Goal: Find specific page/section: Locate a particular part of the current website

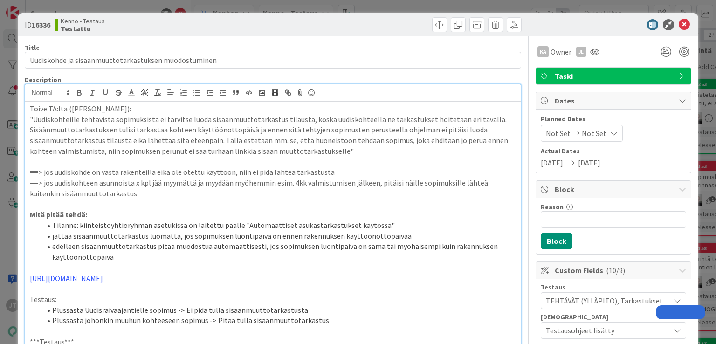
click at [678, 22] on icon at bounding box center [683, 24] width 11 height 11
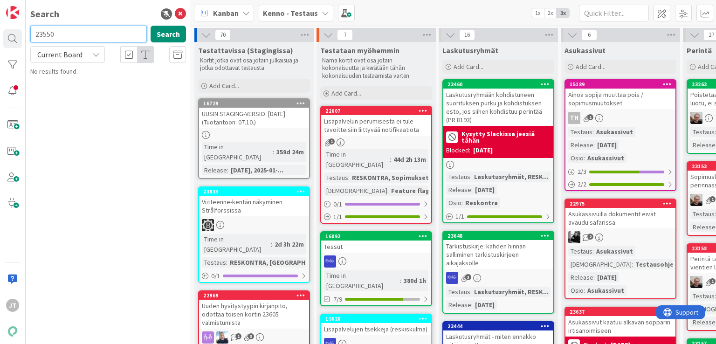
type input "23550"
click at [84, 52] on div "Current Board" at bounding box center [67, 54] width 75 height 17
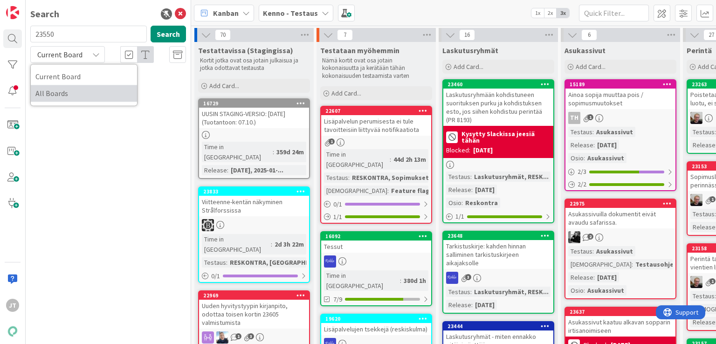
click at [73, 94] on span "All Boards" at bounding box center [83, 93] width 97 height 14
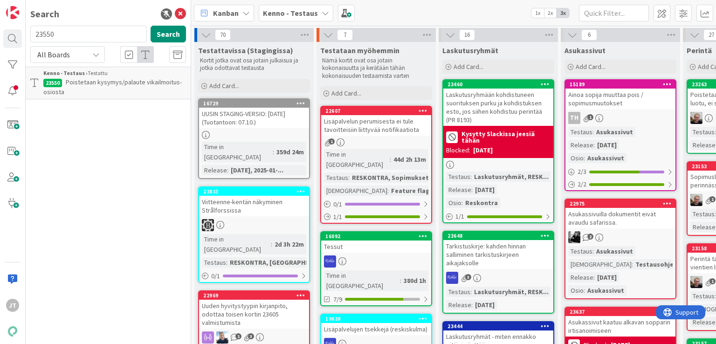
click at [109, 75] on div "Kenno - Testaus › Testattu" at bounding box center [114, 73] width 143 height 8
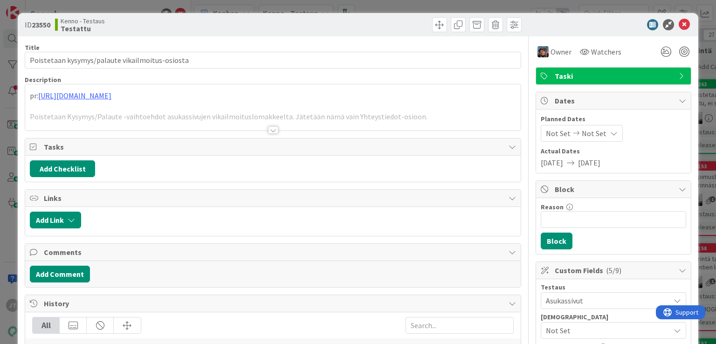
click at [274, 130] on div at bounding box center [273, 129] width 10 height 7
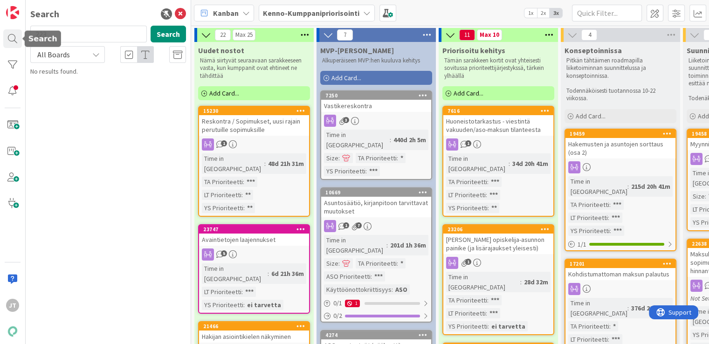
scroll to position [236, 0]
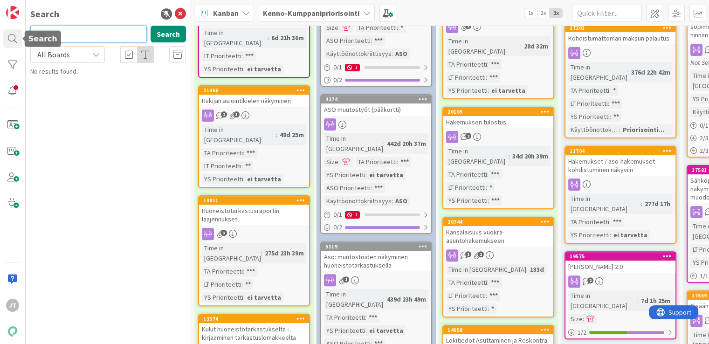
click at [71, 36] on input "223" at bounding box center [88, 34] width 116 height 17
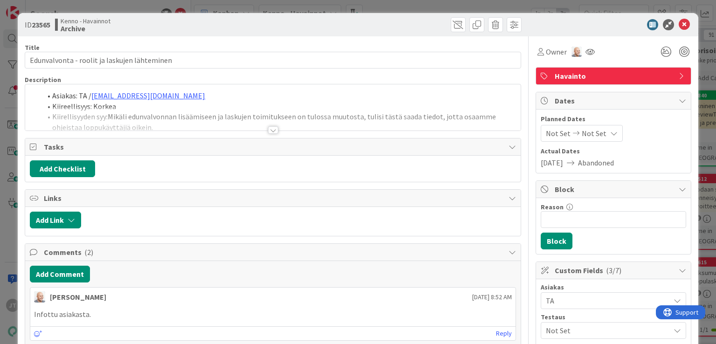
click at [572, 21] on div at bounding box center [608, 24] width 165 height 11
click at [678, 23] on icon at bounding box center [683, 24] width 11 height 11
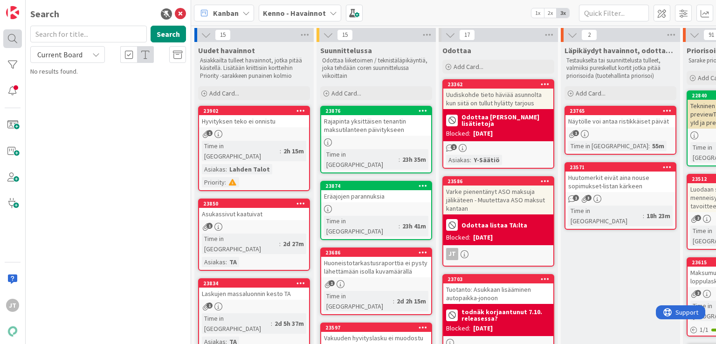
click at [9, 43] on div at bounding box center [12, 38] width 19 height 19
click at [67, 61] on div "Current Board" at bounding box center [67, 54] width 75 height 17
click at [54, 103] on div "Current Board All Boards" at bounding box center [83, 85] width 107 height 42
click at [54, 97] on span "All Boards" at bounding box center [83, 93] width 97 height 14
click at [67, 60] on span "All Boards" at bounding box center [59, 54] width 48 height 13
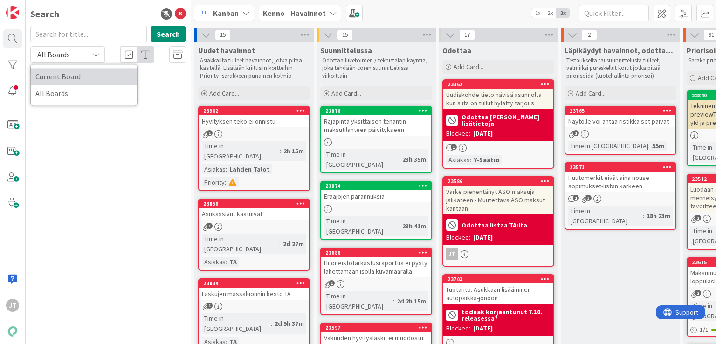
click at [62, 74] on span "Current Board" at bounding box center [83, 76] width 97 height 14
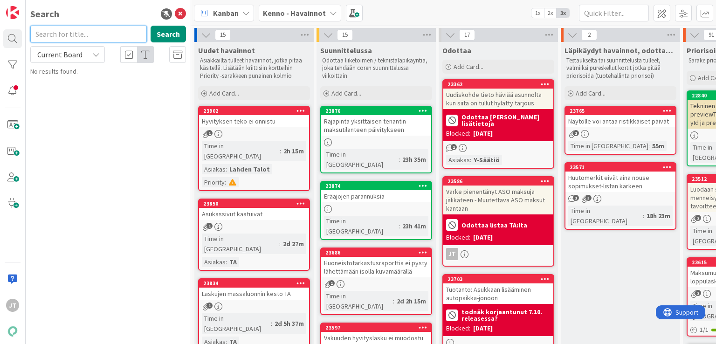
click at [80, 38] on input "text" at bounding box center [88, 34] width 116 height 17
click at [80, 38] on input "oikotie" at bounding box center [88, 34] width 116 height 17
click at [156, 36] on button "Search" at bounding box center [167, 34] width 35 height 17
click at [103, 47] on div "Current Board" at bounding box center [67, 54] width 75 height 17
click at [91, 40] on input "oikot*" at bounding box center [88, 34] width 116 height 17
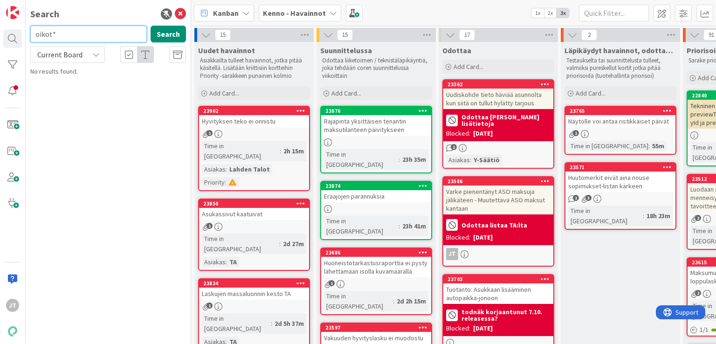
click at [93, 40] on input "oikot*" at bounding box center [88, 34] width 116 height 17
click at [93, 40] on input "oikot" at bounding box center [88, 34] width 116 height 17
type input "oiko"
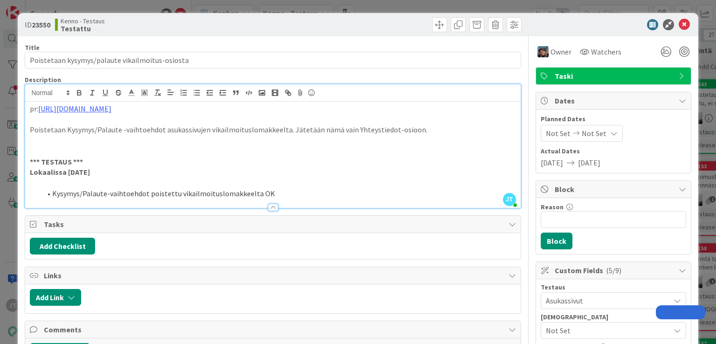
click at [678, 24] on icon at bounding box center [683, 24] width 11 height 11
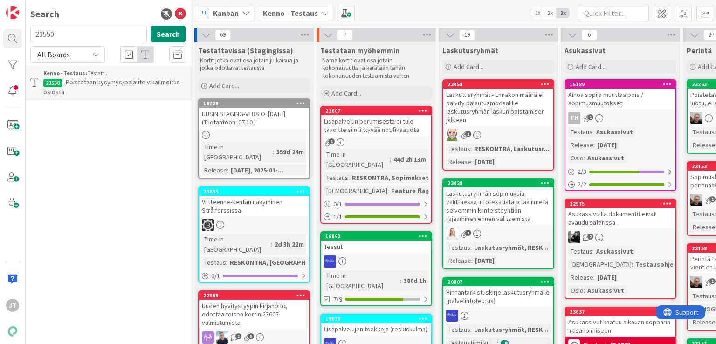
click at [675, 25] on div "[PERSON_NAME] - Testaus 1x 2x 3x" at bounding box center [453, 13] width 525 height 26
click at [283, 11] on b "Kenno - Testaus" at bounding box center [290, 12] width 55 height 9
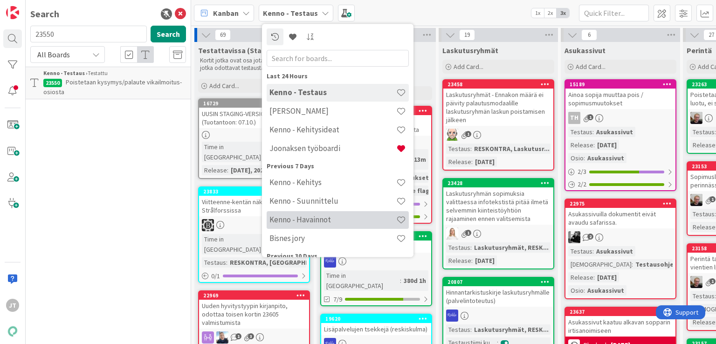
click at [317, 218] on h4 "Kenno - Havainnot" at bounding box center [332, 219] width 127 height 9
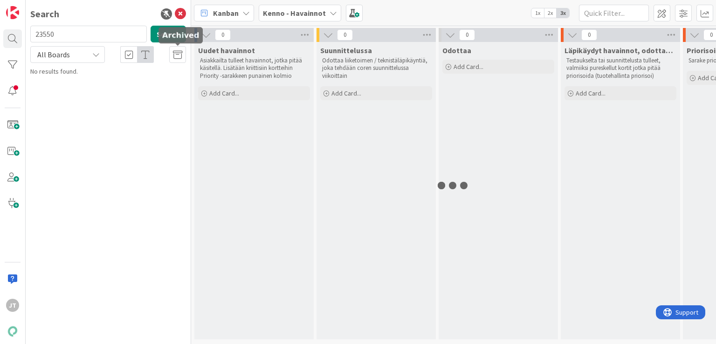
click at [181, 14] on icon at bounding box center [180, 13] width 11 height 11
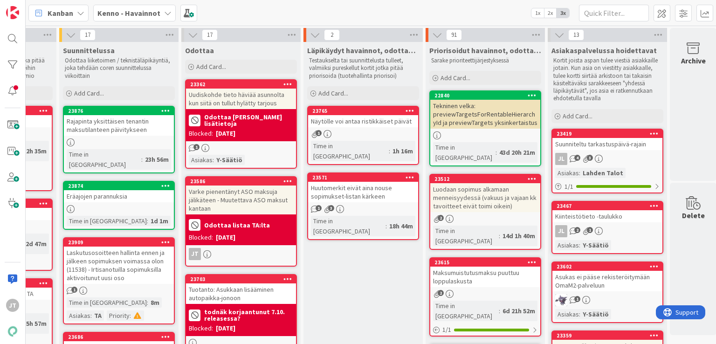
scroll to position [0, 98]
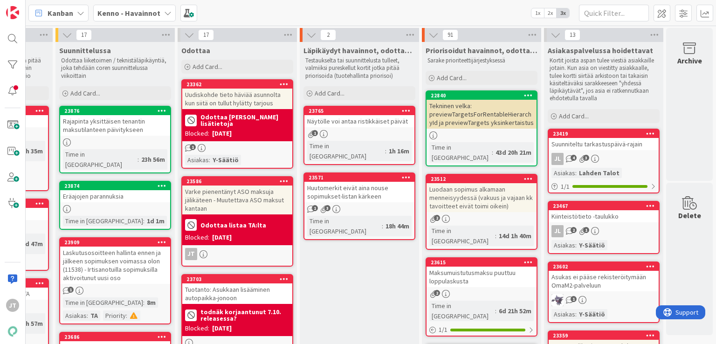
click at [119, 15] on b "Kenno - Havainnot" at bounding box center [128, 12] width 63 height 9
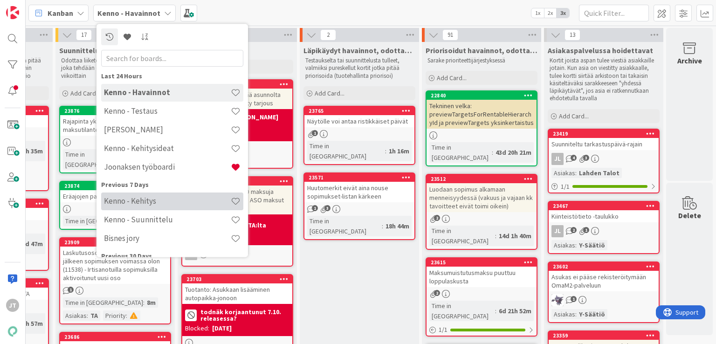
click at [143, 204] on h4 "Kenno - Kehitys" at bounding box center [167, 201] width 127 height 9
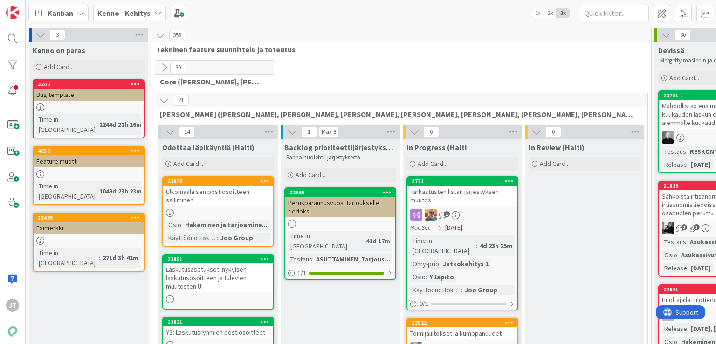
click at [164, 99] on icon at bounding box center [164, 100] width 10 height 10
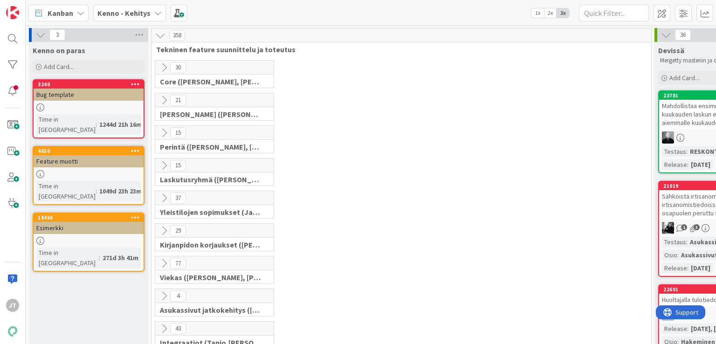
click at [164, 70] on icon at bounding box center [164, 67] width 10 height 10
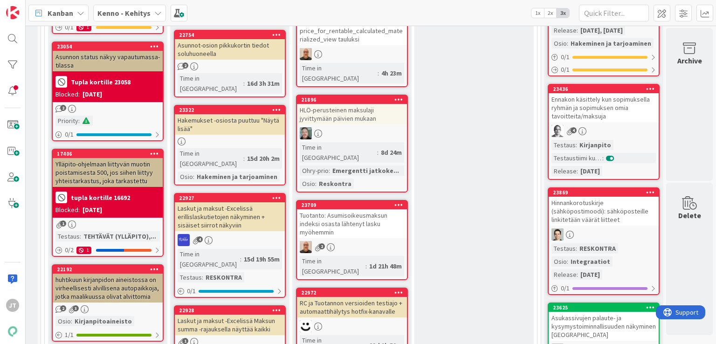
scroll to position [0, 117]
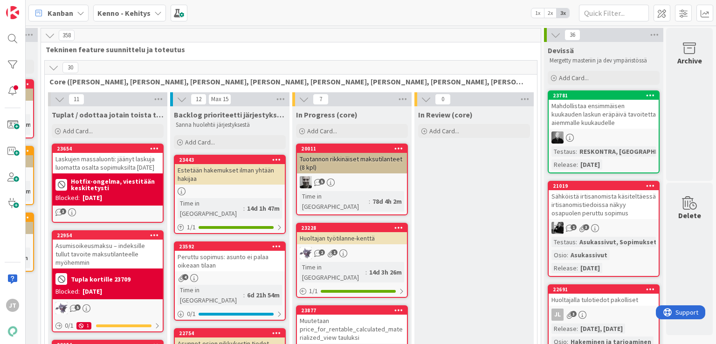
click at [126, 20] on div "Kenno - Kehitys" at bounding box center [129, 13] width 73 height 17
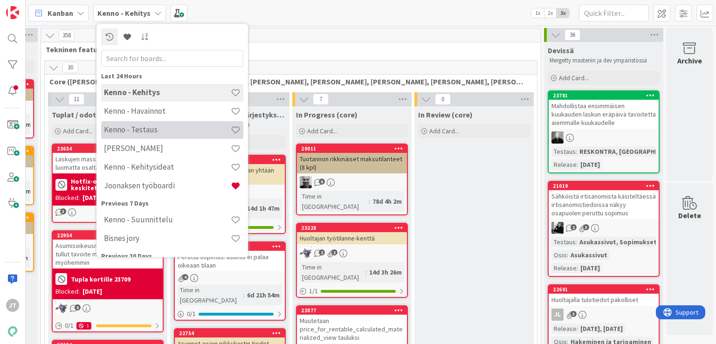
click at [146, 127] on h4 "Kenno - Testaus" at bounding box center [167, 129] width 127 height 9
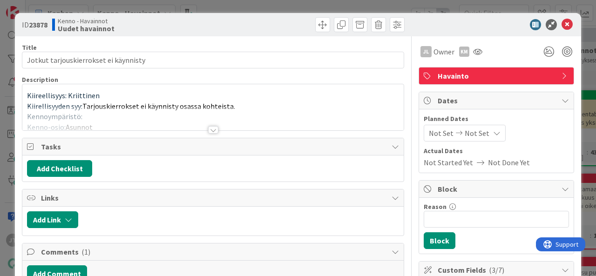
click at [210, 131] on div at bounding box center [213, 129] width 10 height 7
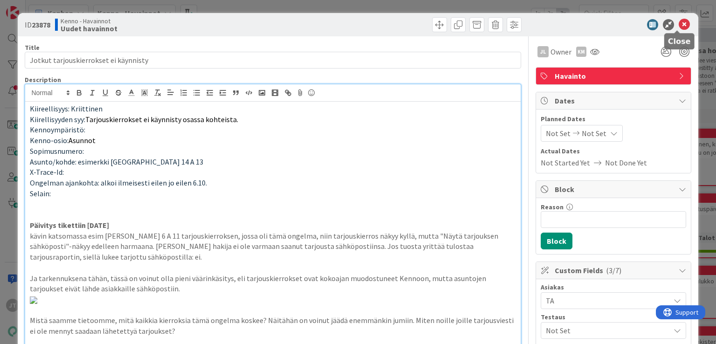
click at [596, 27] on icon at bounding box center [683, 24] width 11 height 11
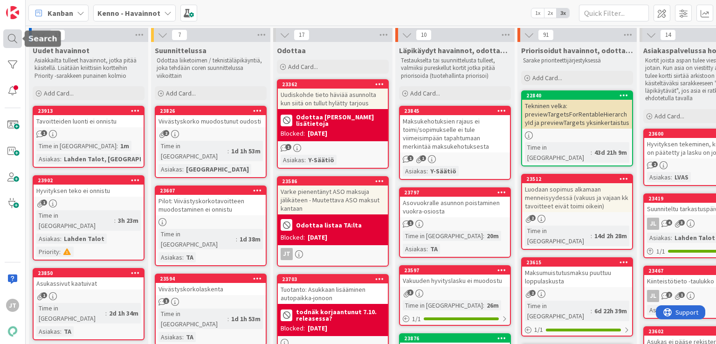
click at [6, 42] on div at bounding box center [12, 38] width 19 height 19
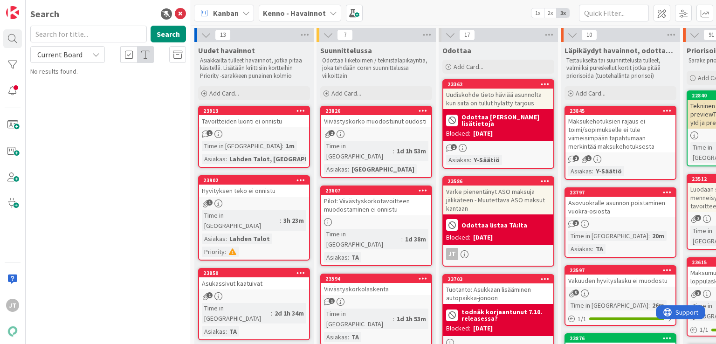
click at [70, 53] on span "Current Board" at bounding box center [59, 54] width 45 height 9
click at [63, 94] on span "All Boards" at bounding box center [83, 93] width 97 height 14
click at [88, 38] on input "text" at bounding box center [88, 34] width 116 height 17
type input "liana"
click at [159, 31] on button "Search" at bounding box center [167, 34] width 35 height 17
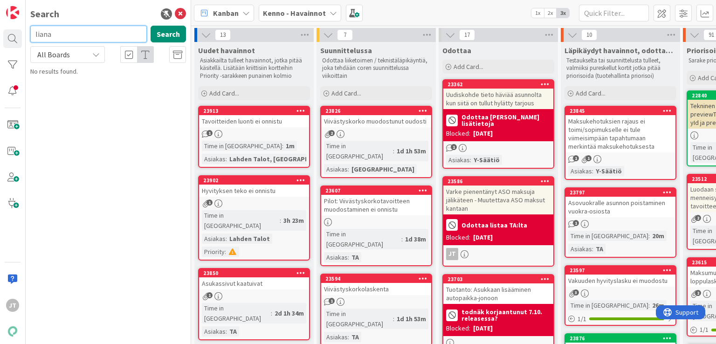
click at [91, 32] on input "liana" at bounding box center [88, 34] width 116 height 17
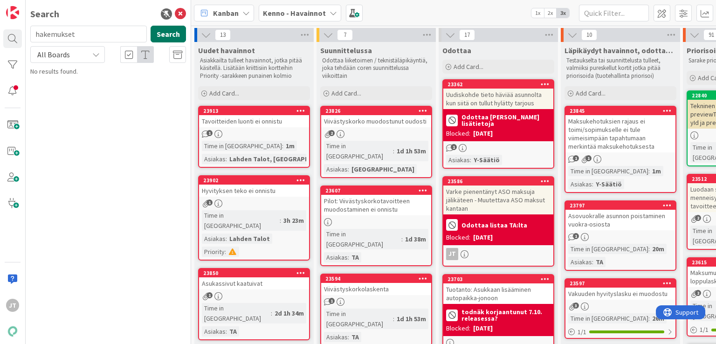
click at [166, 36] on button "Search" at bounding box center [167, 34] width 35 height 17
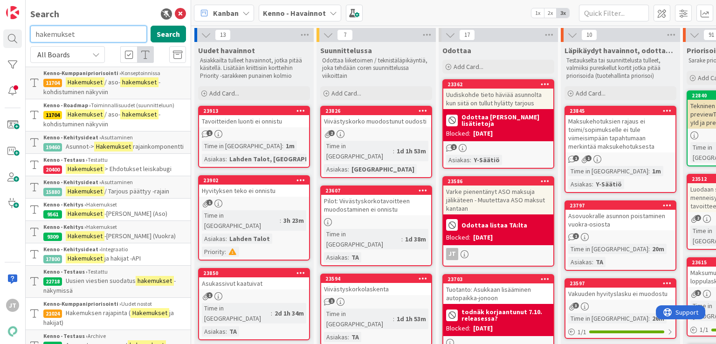
click at [128, 35] on input "hakemukset" at bounding box center [88, 34] width 116 height 17
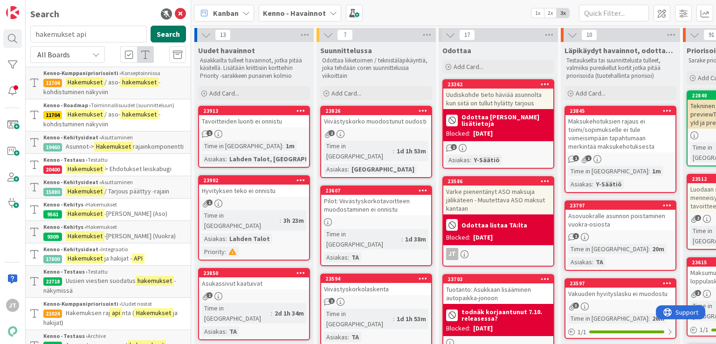
click at [170, 33] on button "Search" at bounding box center [167, 34] width 35 height 17
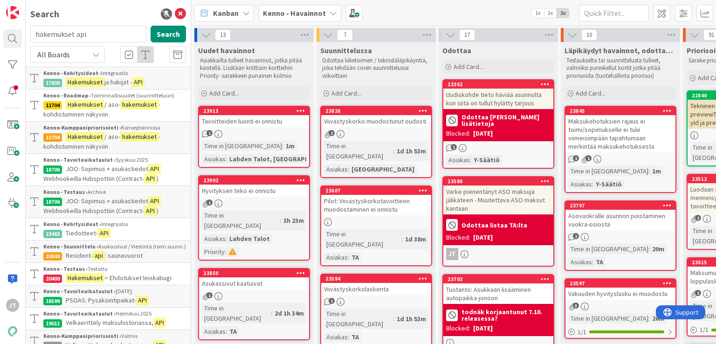
click at [117, 77] on p "Hakemukset ja hakijat - API" at bounding box center [114, 82] width 143 height 10
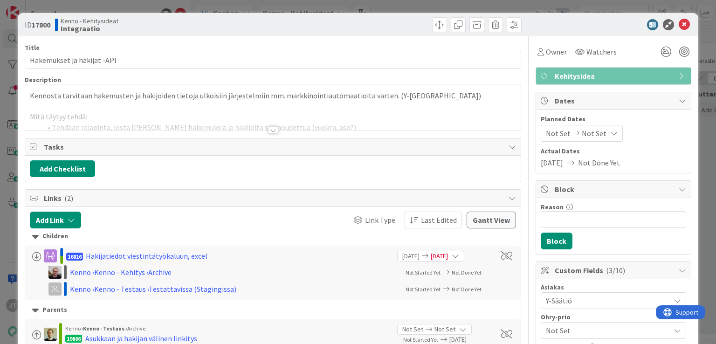
click at [268, 132] on div at bounding box center [273, 129] width 10 height 7
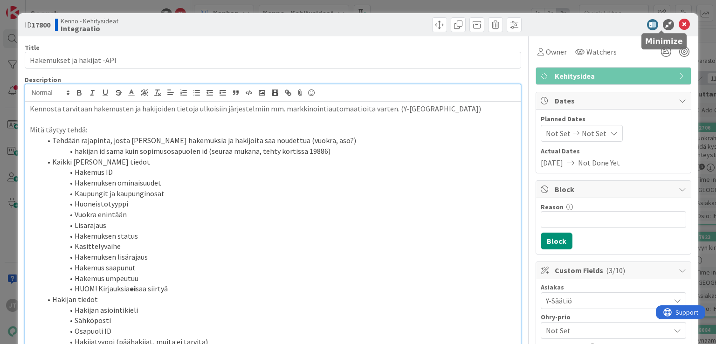
click at [596, 23] on icon at bounding box center [683, 24] width 11 height 11
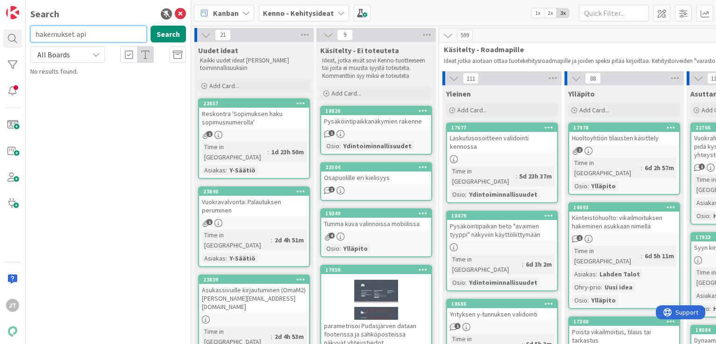
click at [69, 31] on input "hakemukset api" at bounding box center [88, 34] width 116 height 17
click at [68, 32] on input "hakemukset api" at bounding box center [88, 34] width 116 height 17
type input "21"
